Goal: Register for event/course

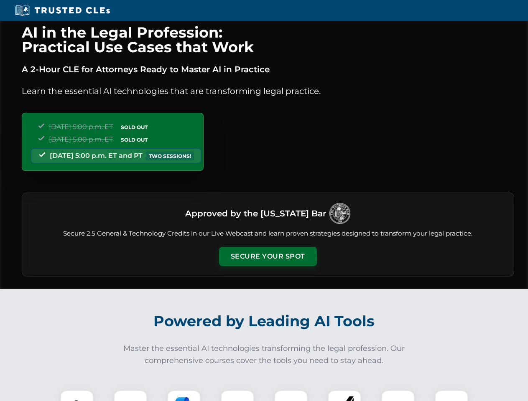
click at [267, 257] on button "Secure Your Spot" at bounding box center [268, 256] width 98 height 19
click at [77, 396] on img at bounding box center [77, 407] width 24 height 24
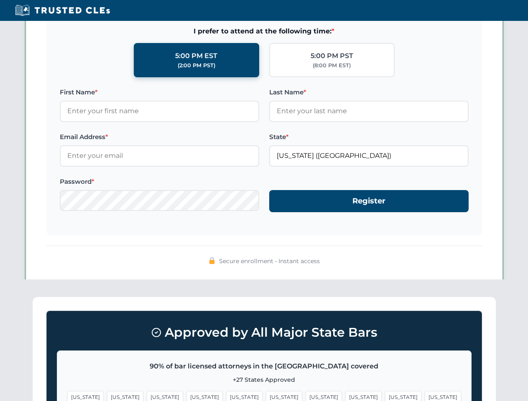
click at [305, 396] on span "[US_STATE]" at bounding box center [323, 397] width 36 height 12
click at [385, 396] on span "[US_STATE]" at bounding box center [403, 397] width 36 height 12
